Goal: Complete application form: Complete application form

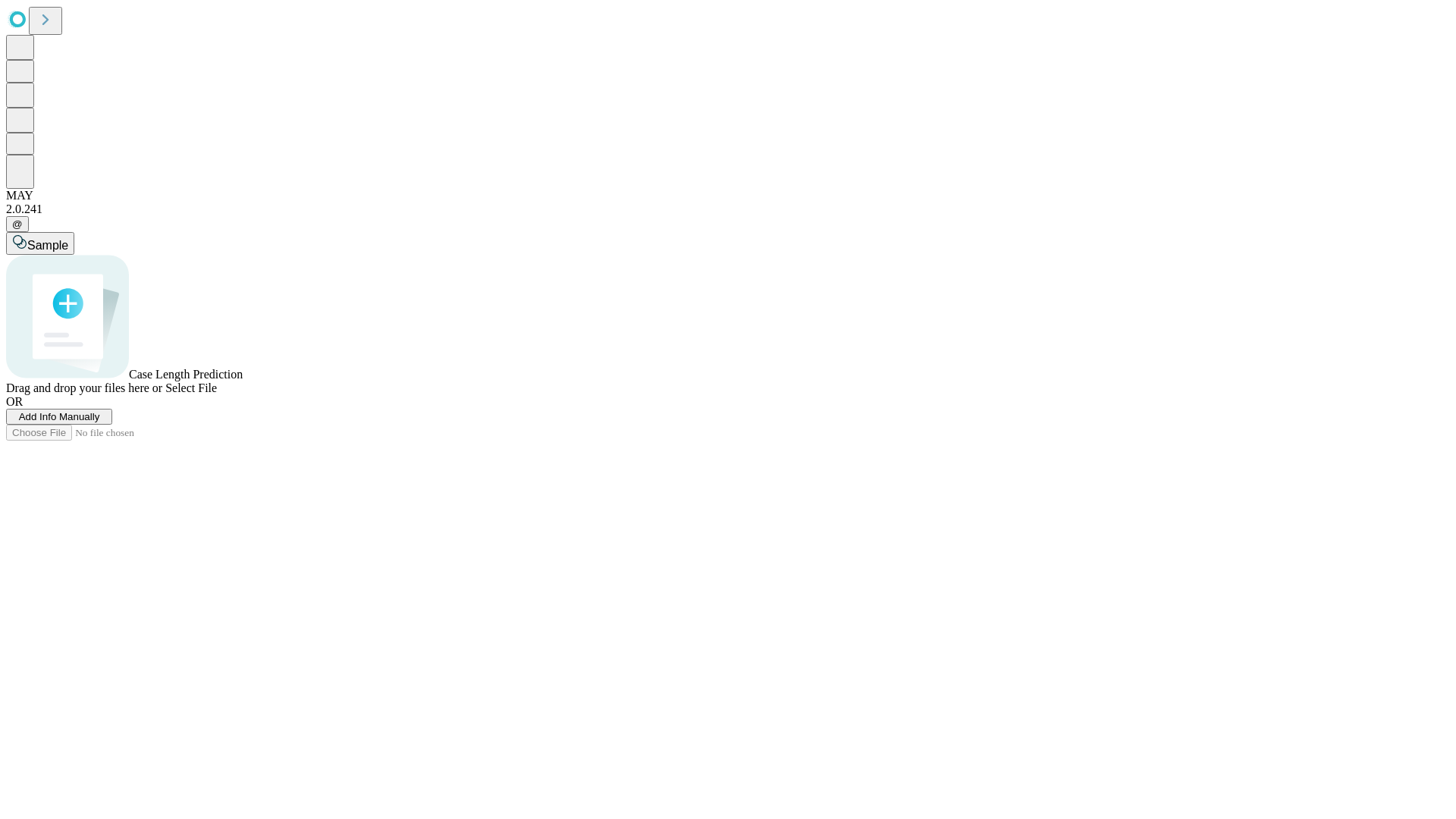
click at [100, 422] on span "Add Info Manually" at bounding box center [60, 415] width 81 height 11
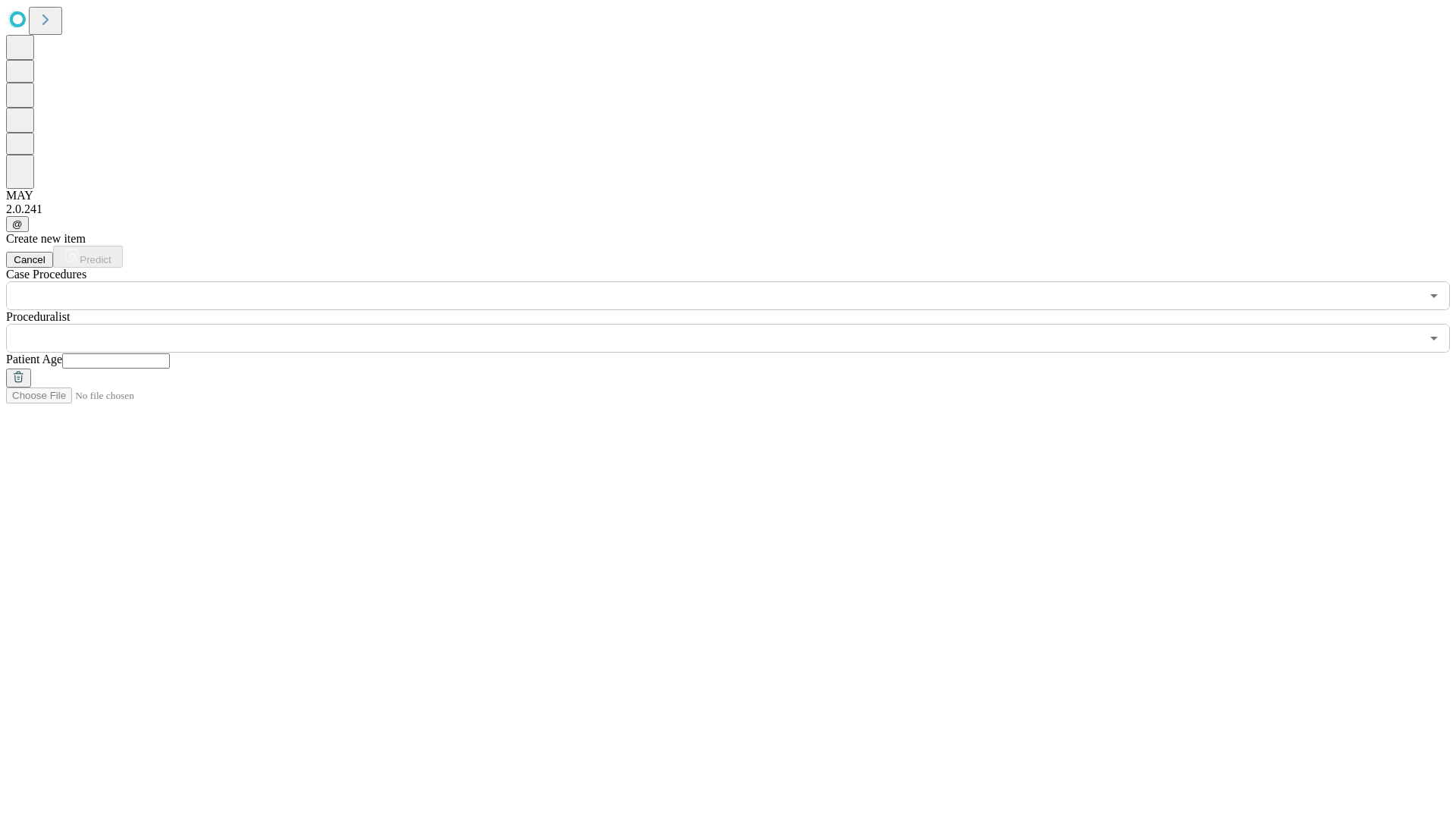
click at [170, 353] on input "text" at bounding box center [116, 360] width 108 height 15
type input "**"
click at [739, 324] on input "text" at bounding box center [713, 338] width 1414 height 29
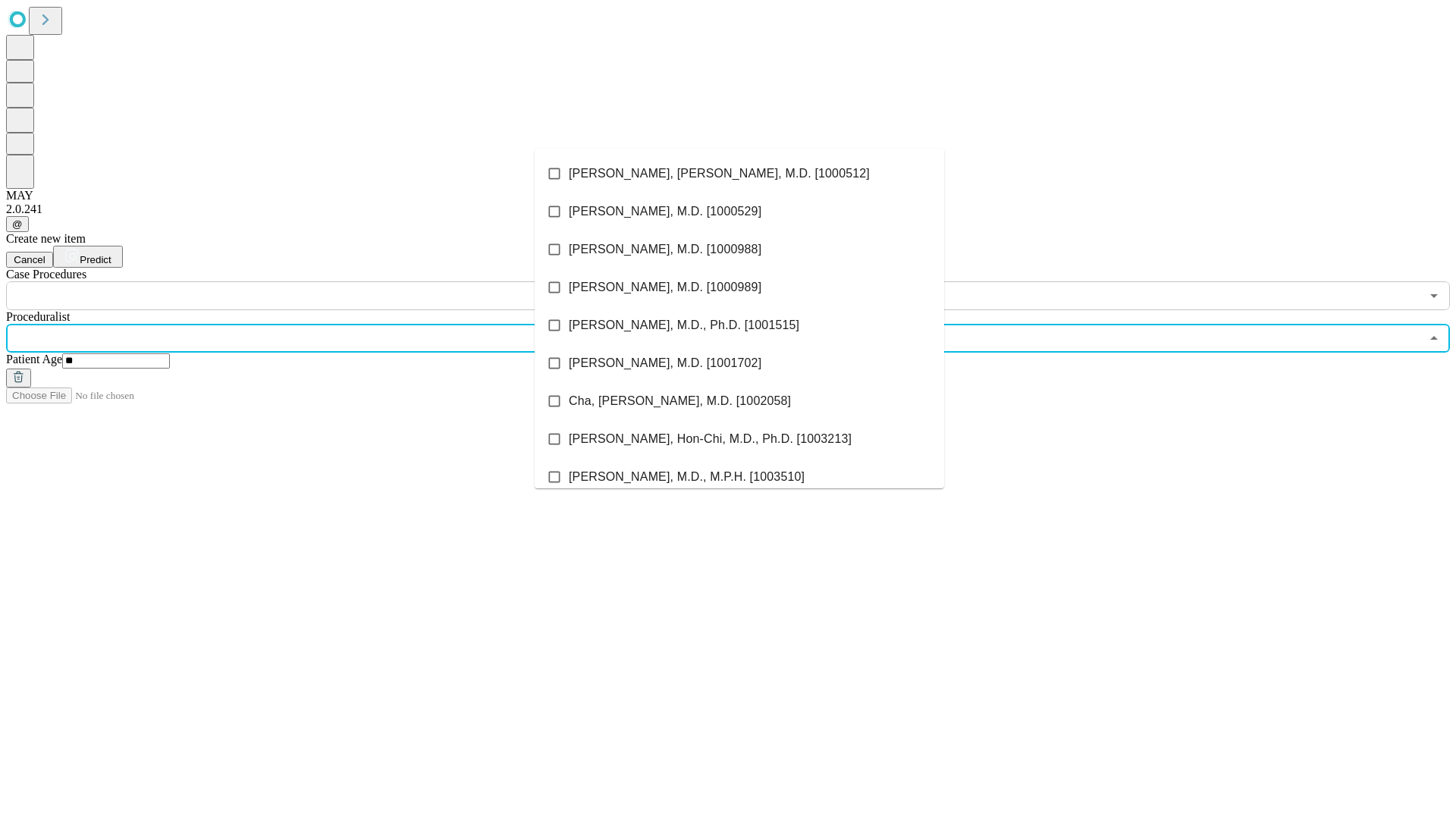
click at [740, 174] on li "[PERSON_NAME], [PERSON_NAME], M.D. [1000512]" at bounding box center [739, 174] width 410 height 38
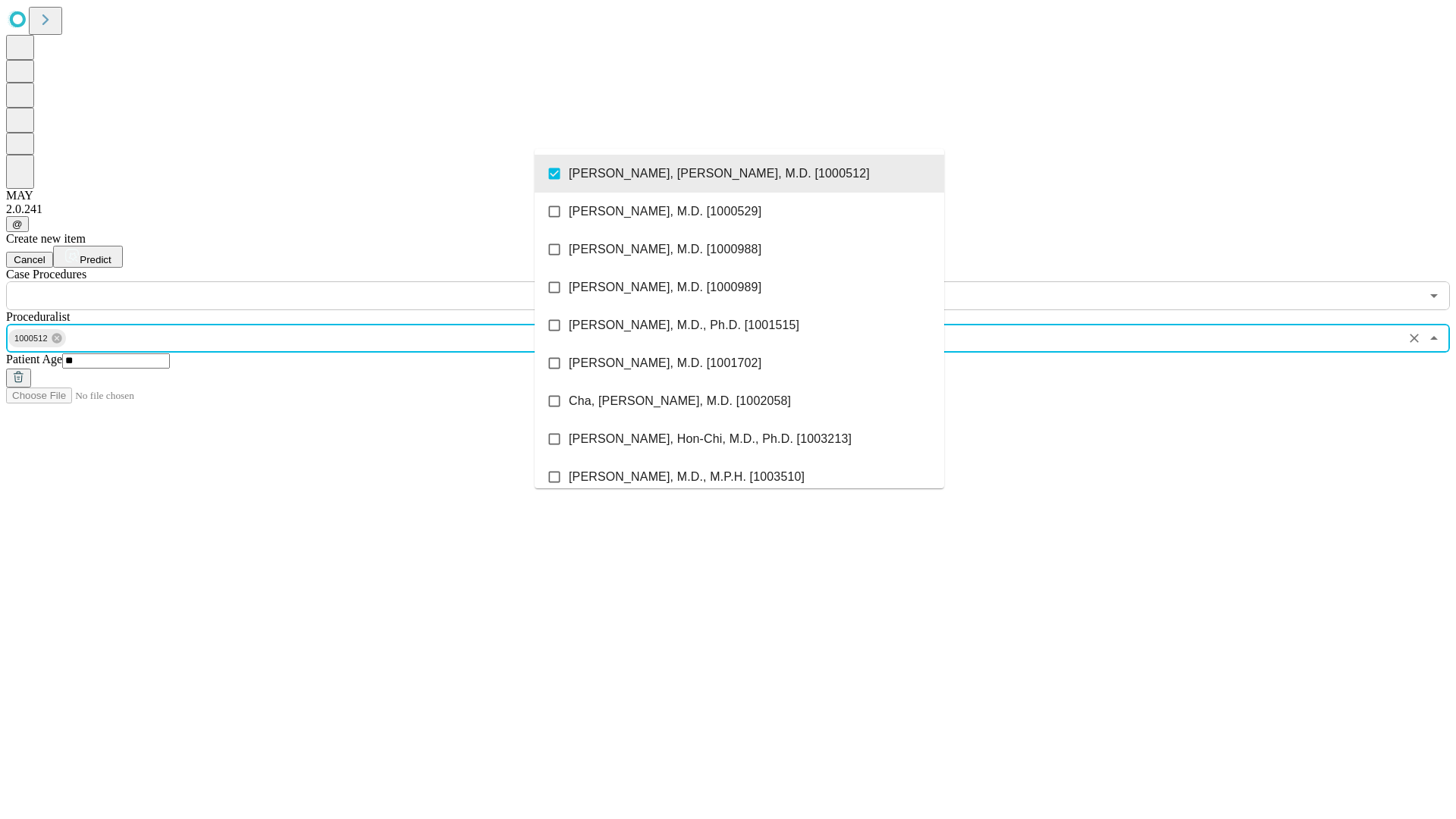
click at [318, 282] on input "text" at bounding box center [713, 295] width 1414 height 29
